Goal: Task Accomplishment & Management: Use online tool/utility

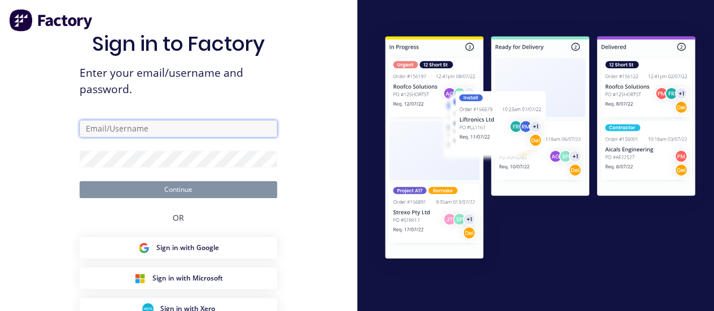
click at [191, 126] on input "text" at bounding box center [179, 128] width 198 height 17
type input "[PERSON_NAME][EMAIL_ADDRESS][DOMAIN_NAME]"
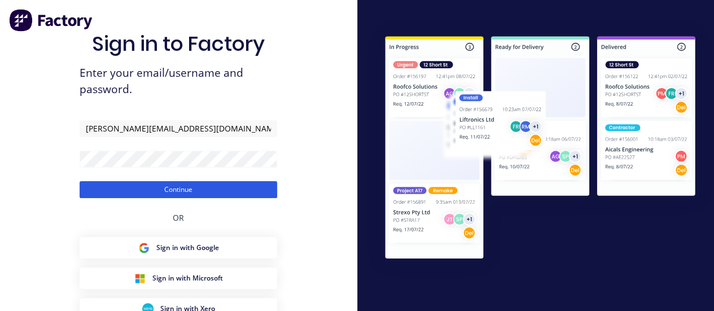
click at [170, 185] on button "Continue" at bounding box center [179, 189] width 198 height 17
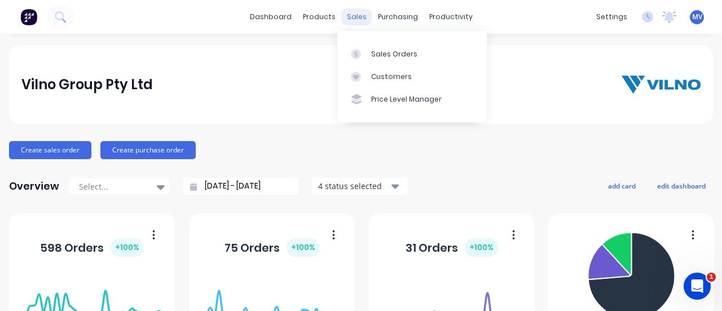
click at [349, 15] on div "sales" at bounding box center [356, 16] width 31 height 17
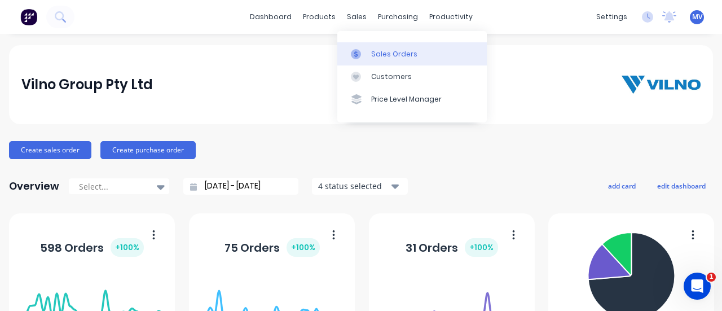
click at [395, 56] on div "Sales Orders" at bounding box center [394, 54] width 46 height 10
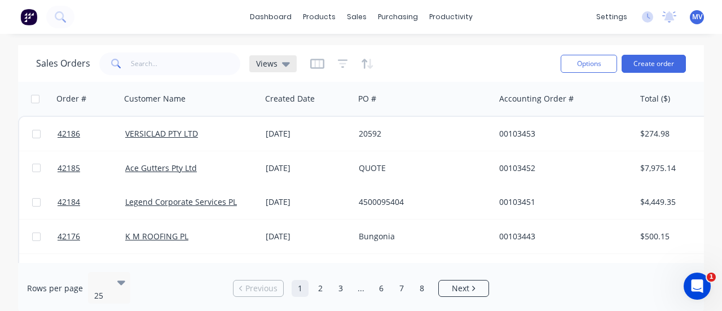
click at [289, 65] on div "Views" at bounding box center [272, 63] width 47 height 17
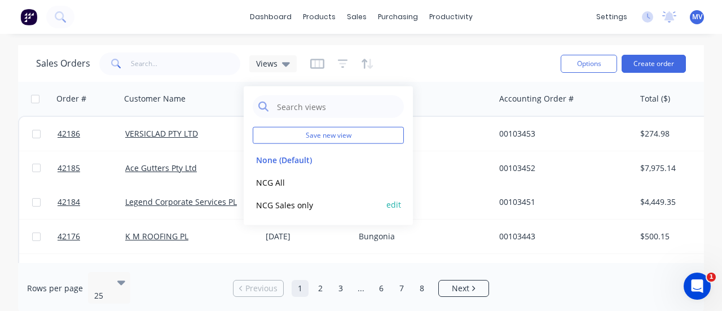
click at [283, 201] on button "NCG Sales only" at bounding box center [317, 204] width 129 height 13
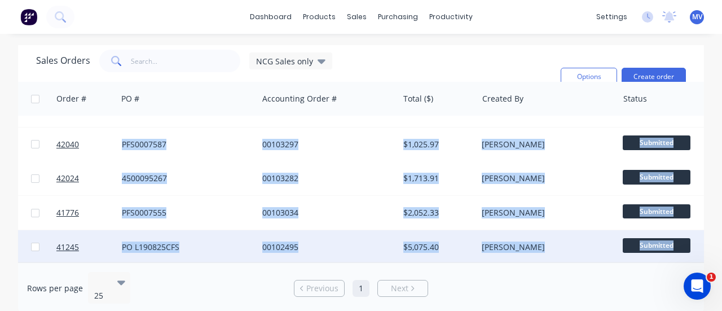
scroll to position [440, 247]
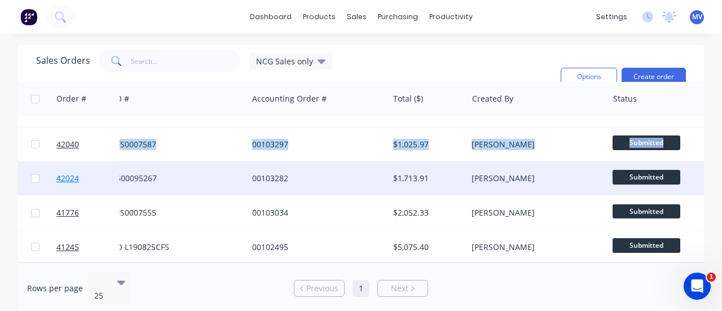
drag, startPoint x: 648, startPoint y: 129, endPoint x: 74, endPoint y: 180, distance: 575.7
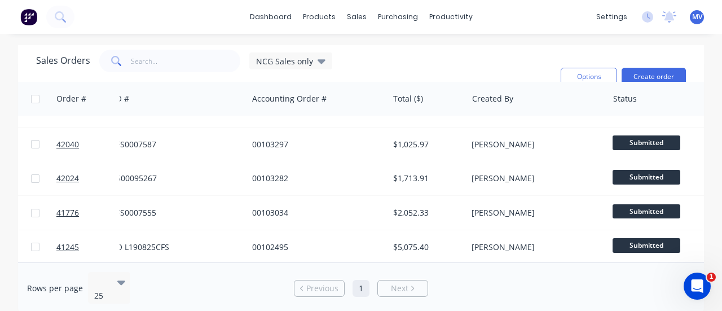
click at [510, 286] on div "Rows per page 25 Previous 1 Next" at bounding box center [361, 288] width 686 height 51
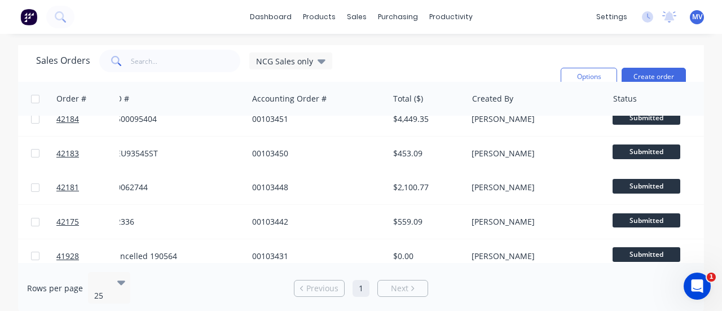
scroll to position [0, 247]
